Goal: Task Accomplishment & Management: Use online tool/utility

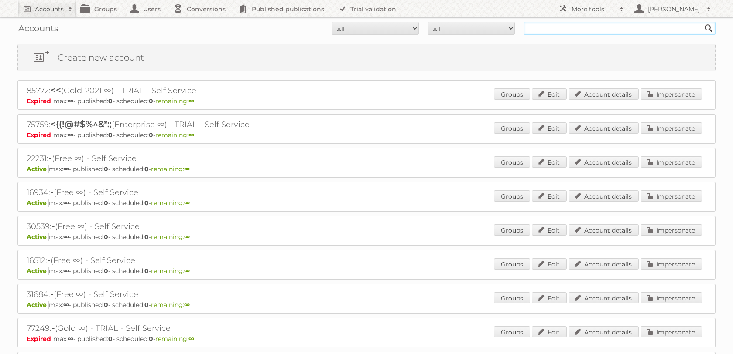
click at [583, 24] on input "text" at bounding box center [619, 28] width 192 height 13
type input "price shoe"
click at [702, 22] on input "Search" at bounding box center [708, 28] width 13 height 13
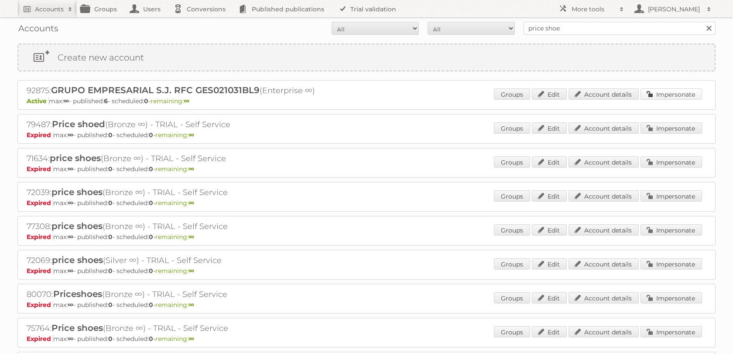
click at [675, 92] on link "Impersonate" at bounding box center [670, 94] width 61 height 11
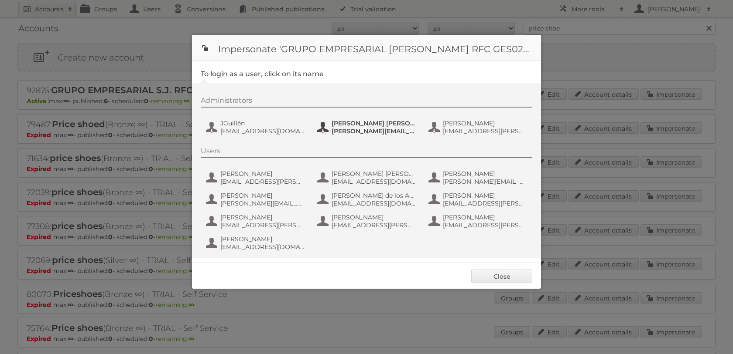
click at [350, 119] on button "Juan José Ibarra Días juan.ibarra@priceshoes.com" at bounding box center [367, 127] width 102 height 17
